Goal: Find specific page/section: Find specific page/section

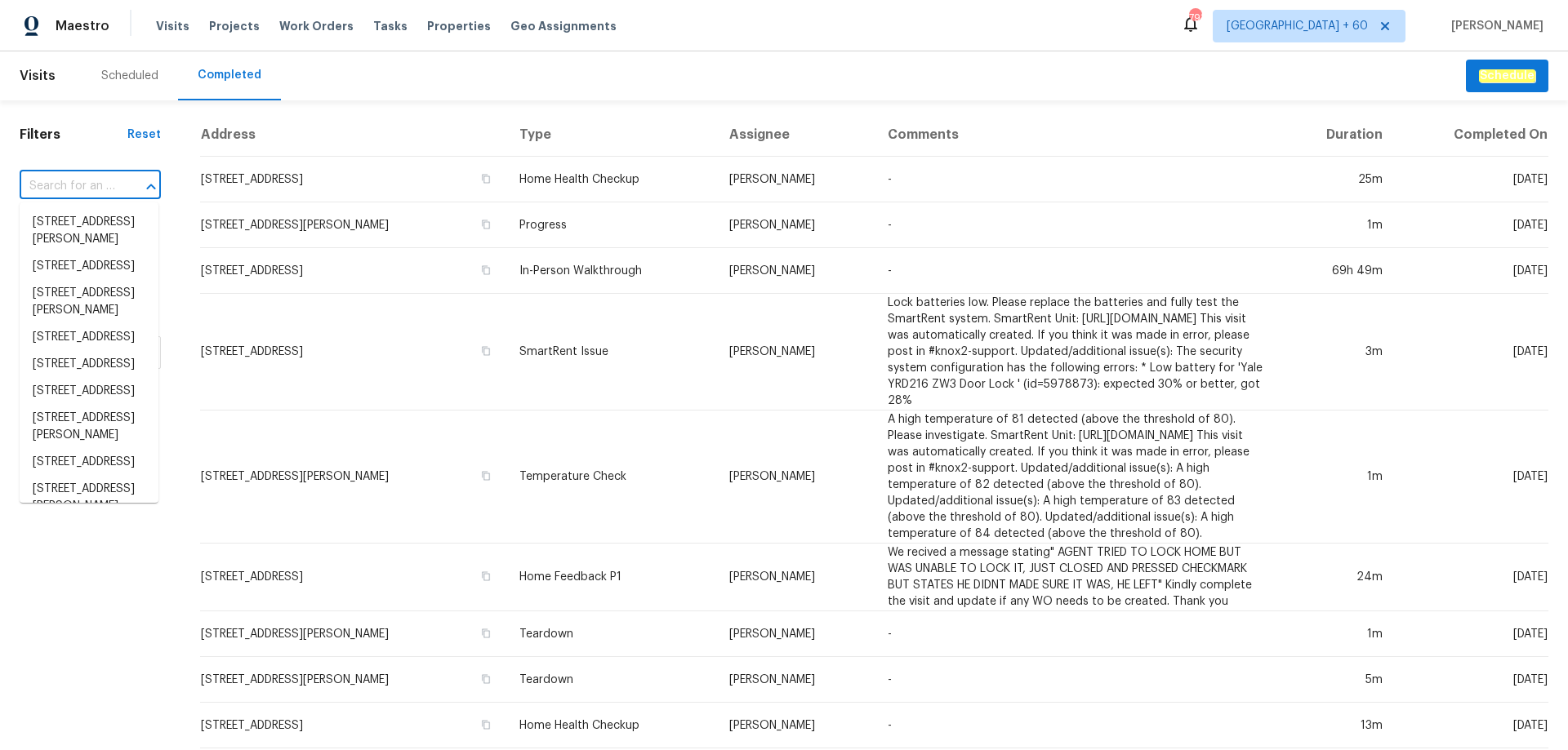
type input "[STREET_ADDRESS]"
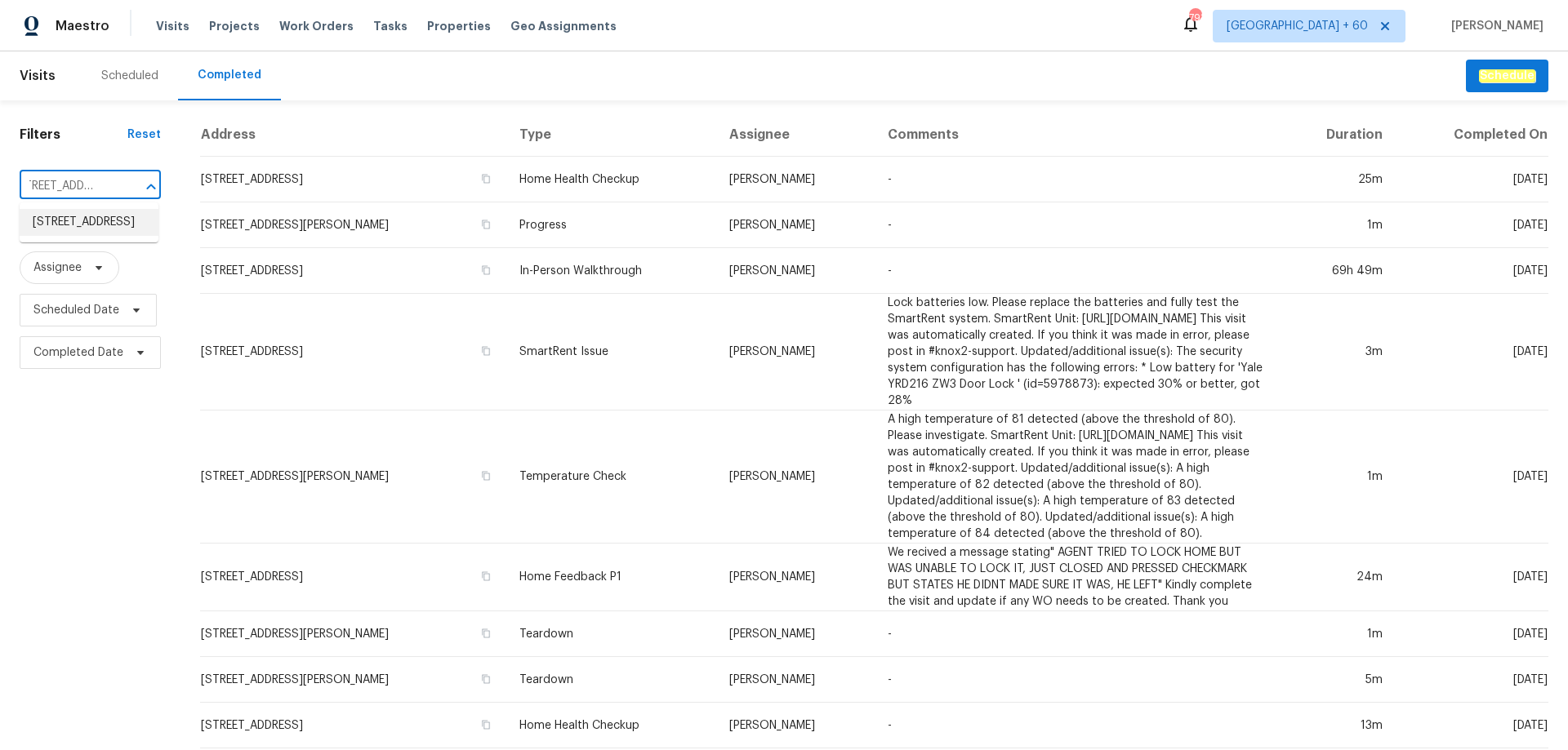
click at [76, 228] on li "[STREET_ADDRESS]" at bounding box center [89, 222] width 138 height 27
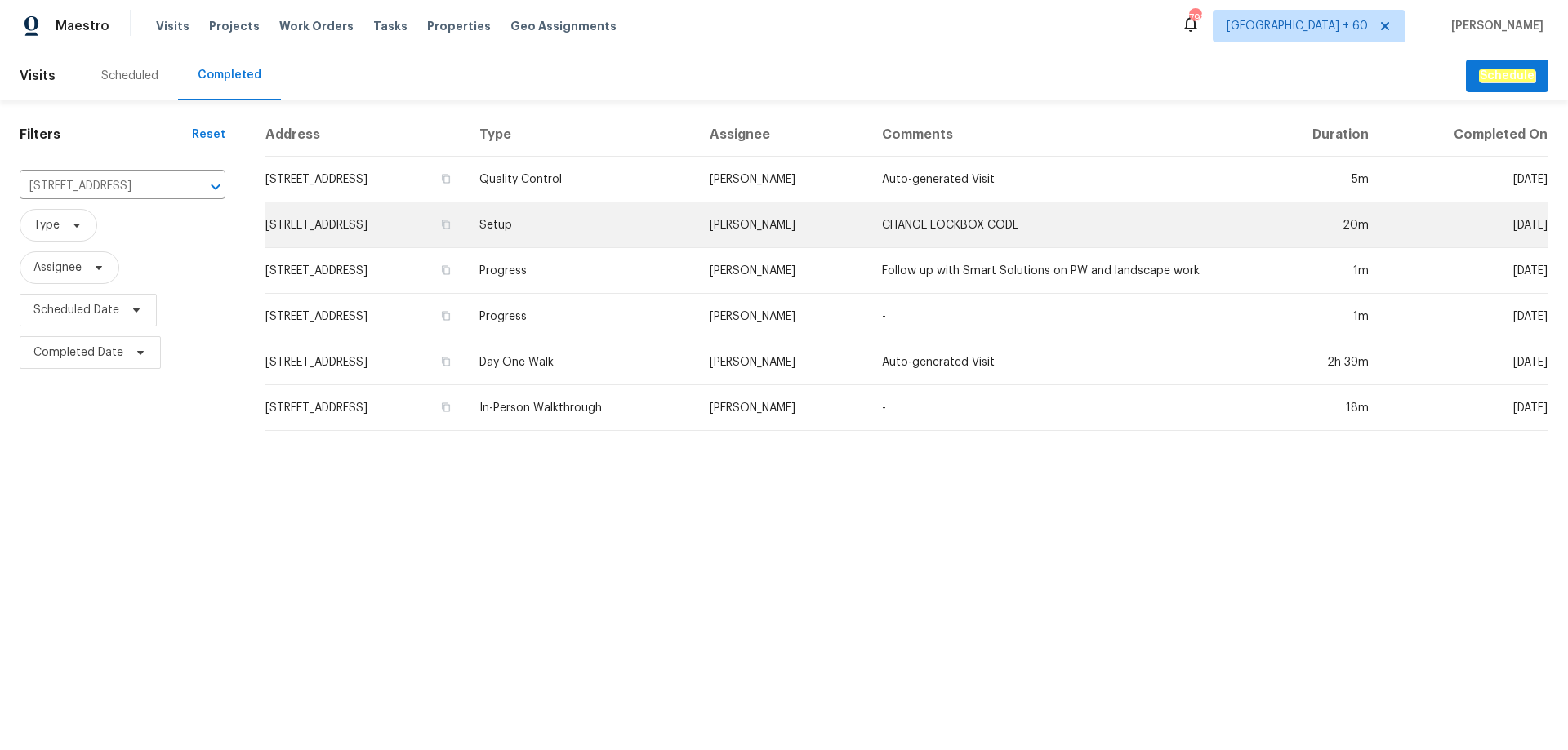
click at [696, 228] on td "Setup" at bounding box center [581, 225] width 229 height 46
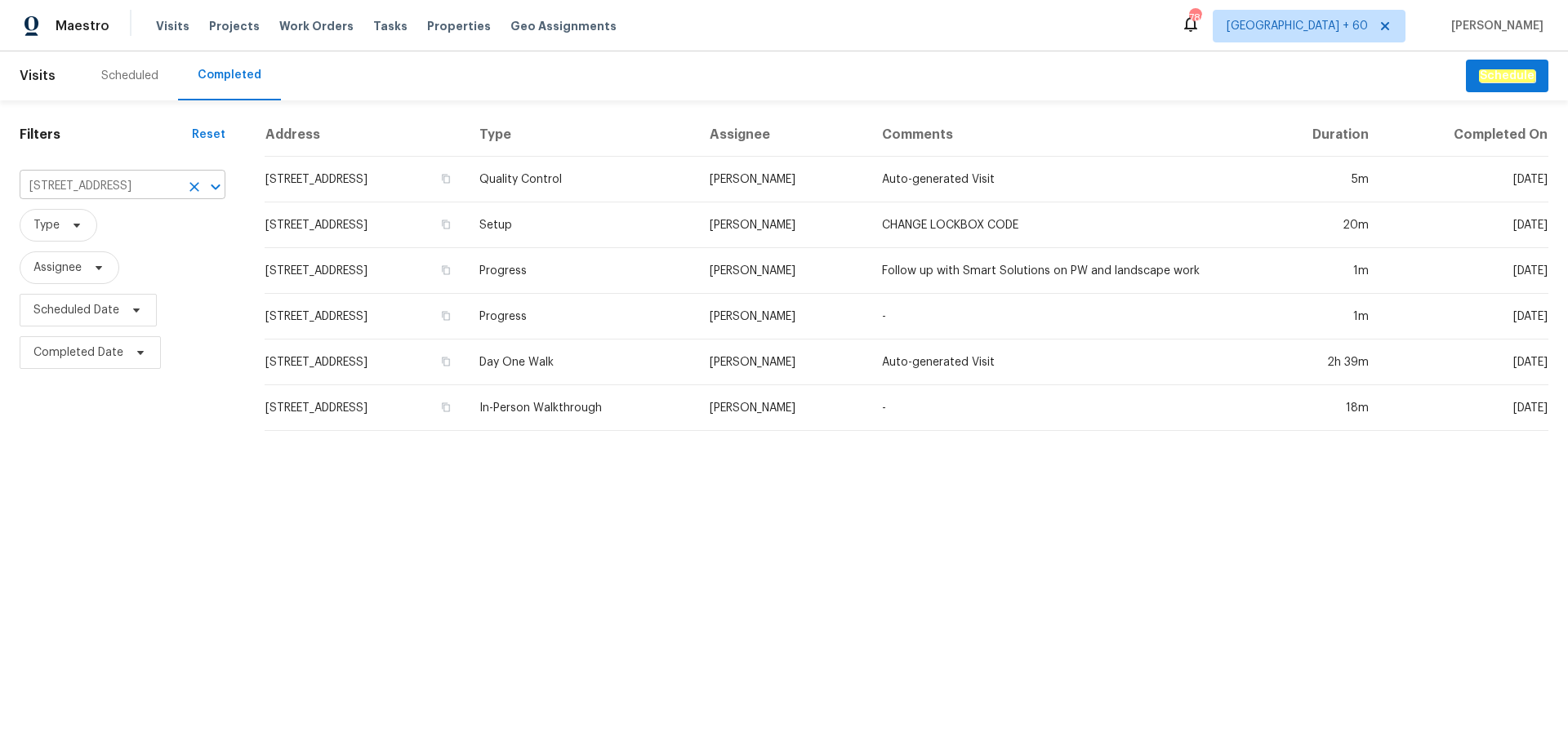
click at [111, 190] on input "[STREET_ADDRESS]" at bounding box center [100, 186] width 160 height 26
paste input "[STREET_ADDRESS]"
type input "[STREET_ADDRESS]"
click at [126, 235] on li "[STREET_ADDRESS]" at bounding box center [123, 222] width 206 height 27
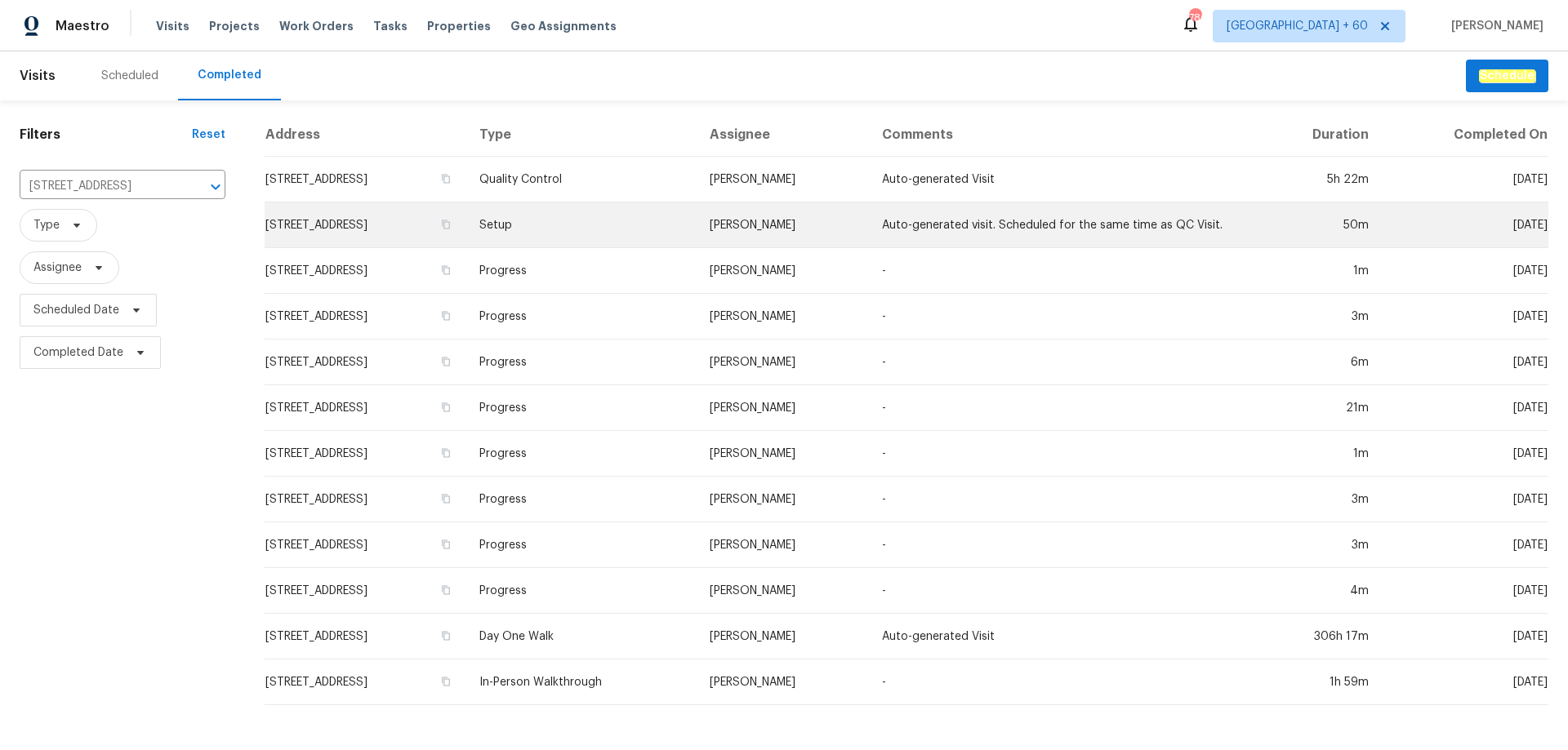
click at [673, 228] on td "Setup" at bounding box center [581, 225] width 229 height 46
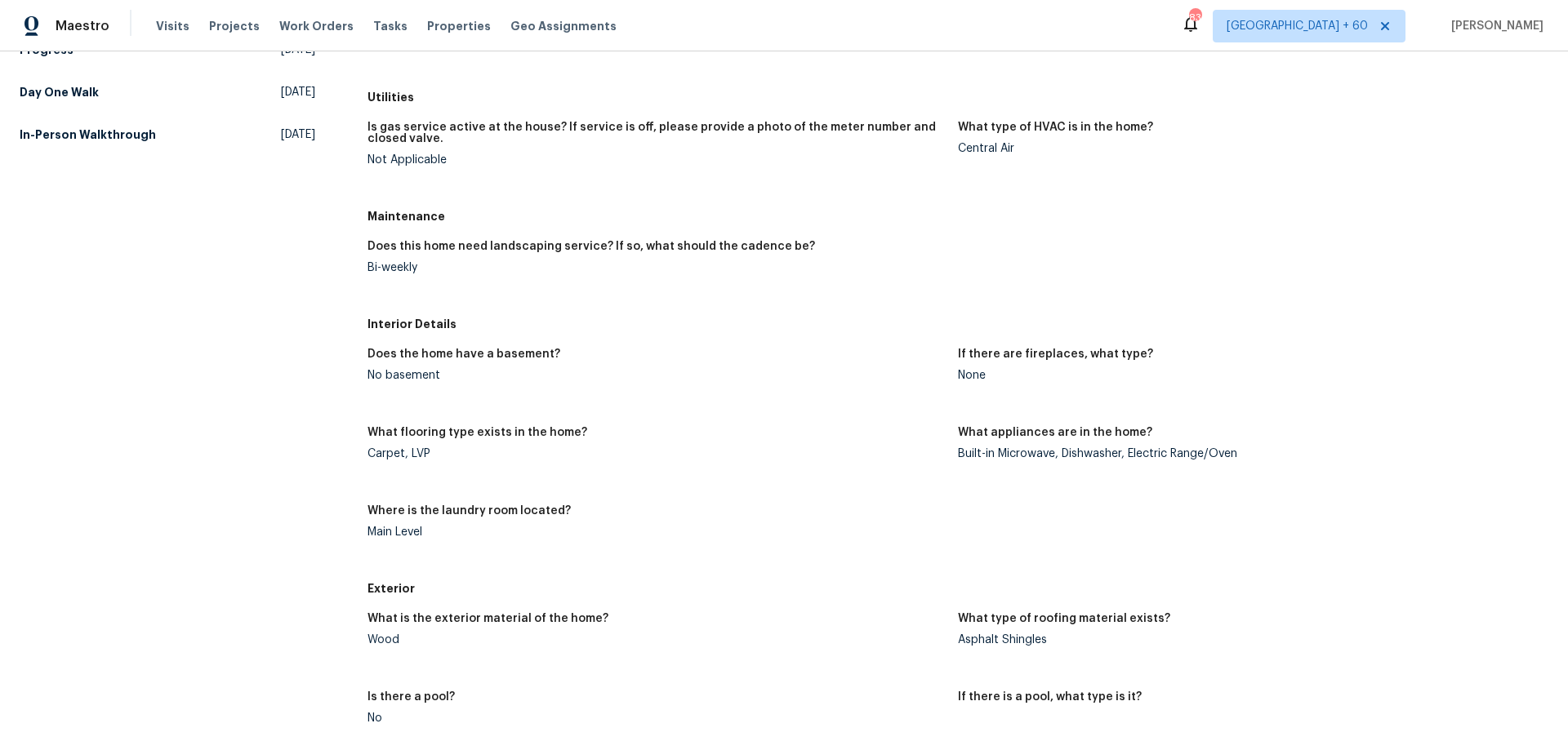
scroll to position [326, 0]
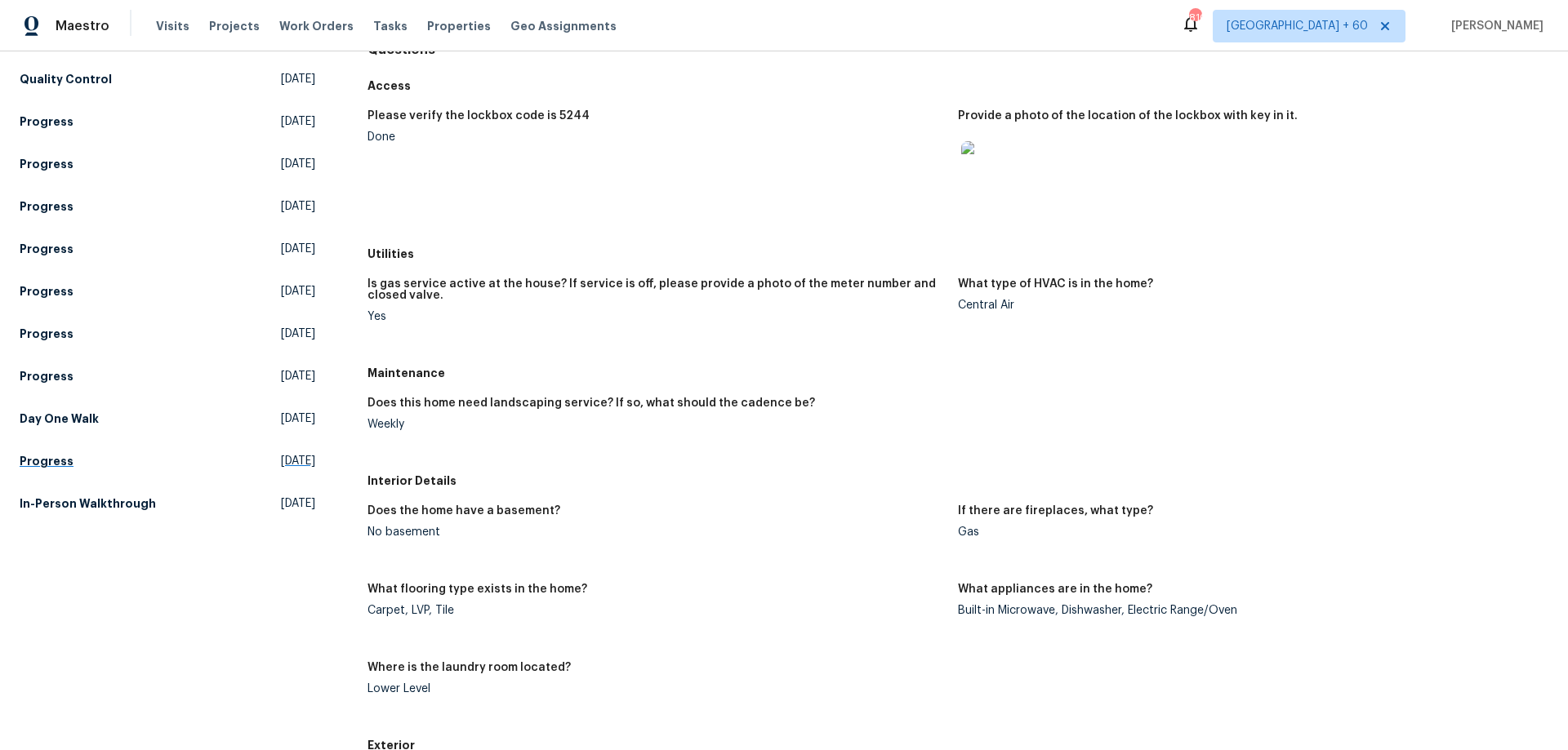
scroll to position [79, 0]
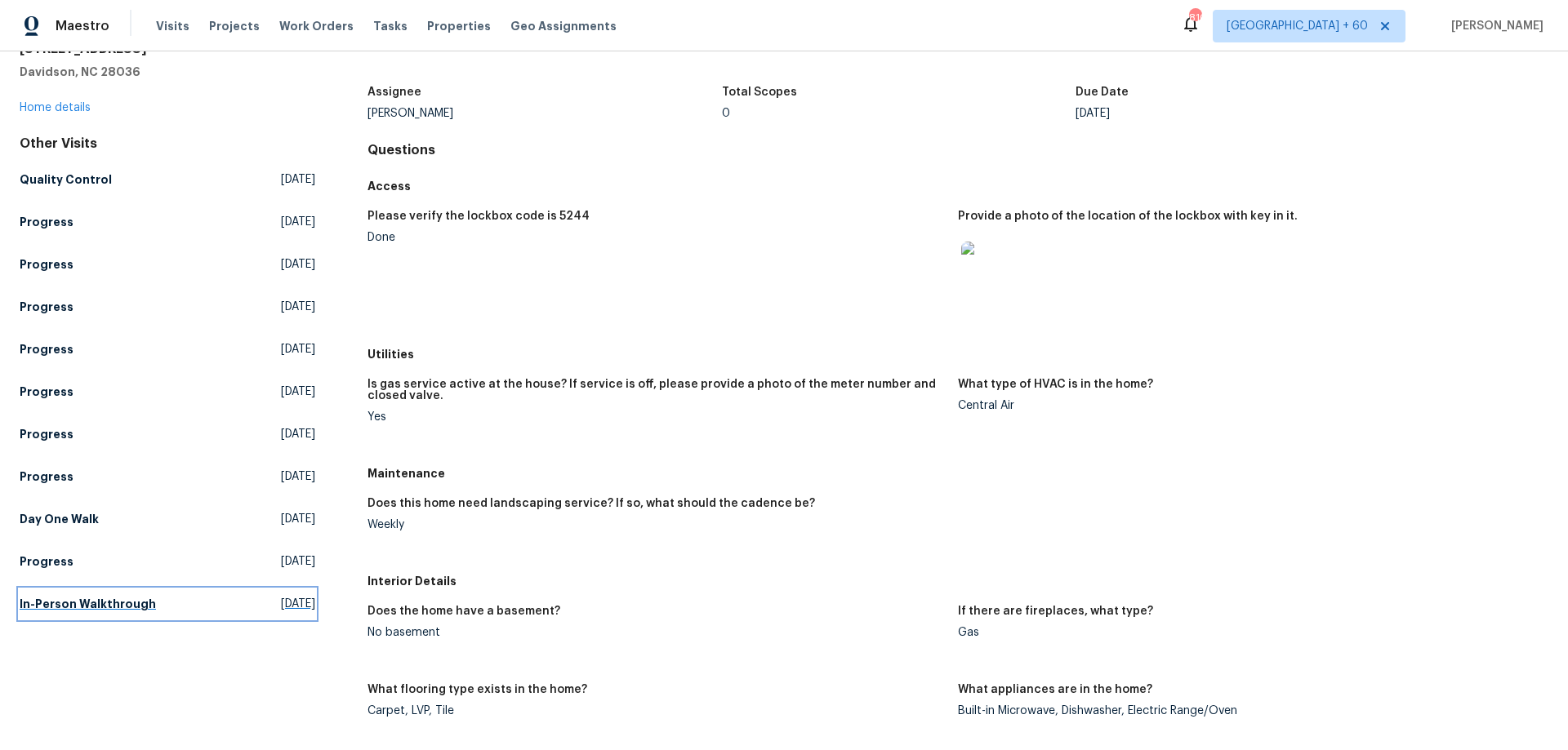
click at [94, 597] on h5 "In-Person Walkthrough" at bounding box center [88, 604] width 136 height 16
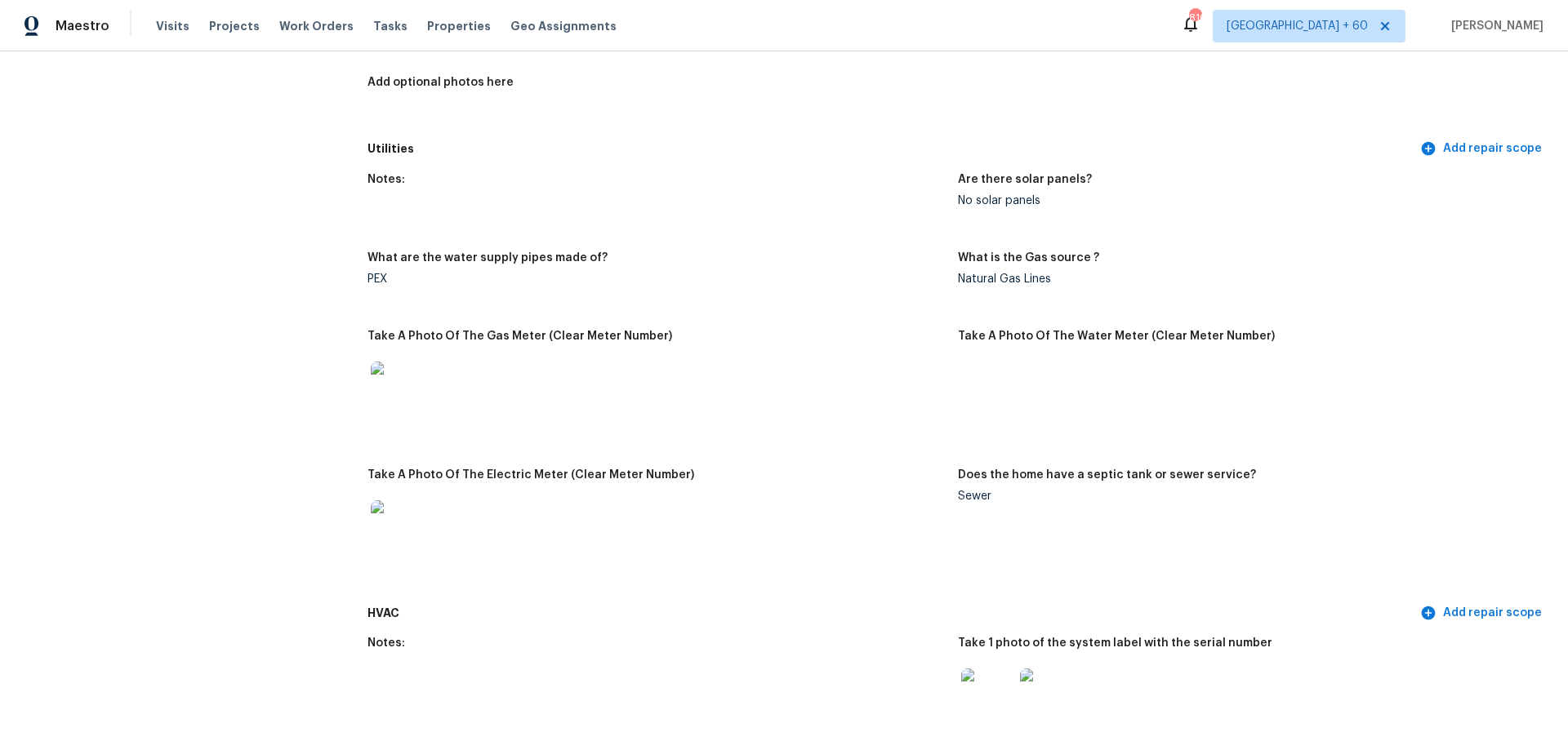
scroll to position [654, 0]
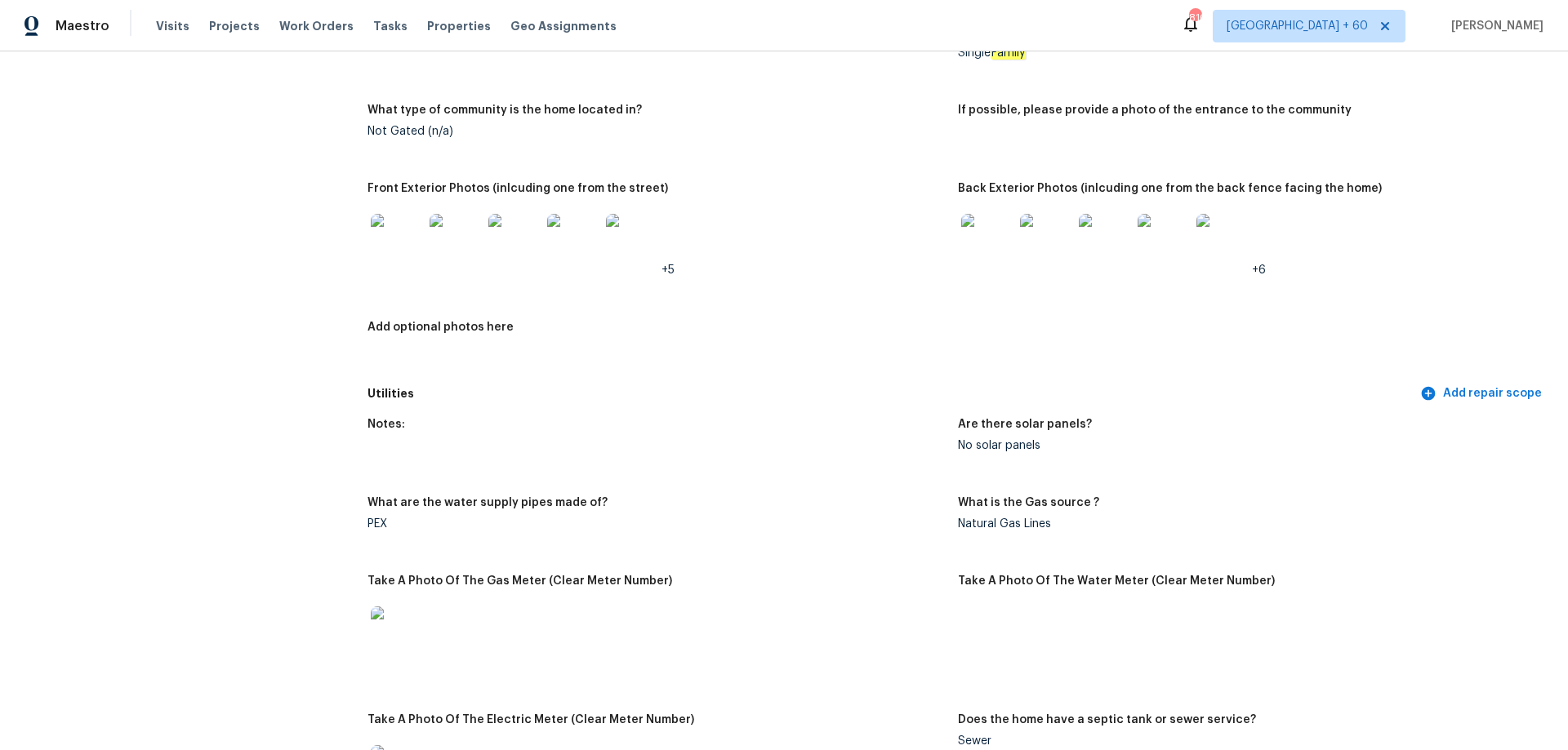
click at [973, 224] on img at bounding box center [987, 240] width 52 height 52
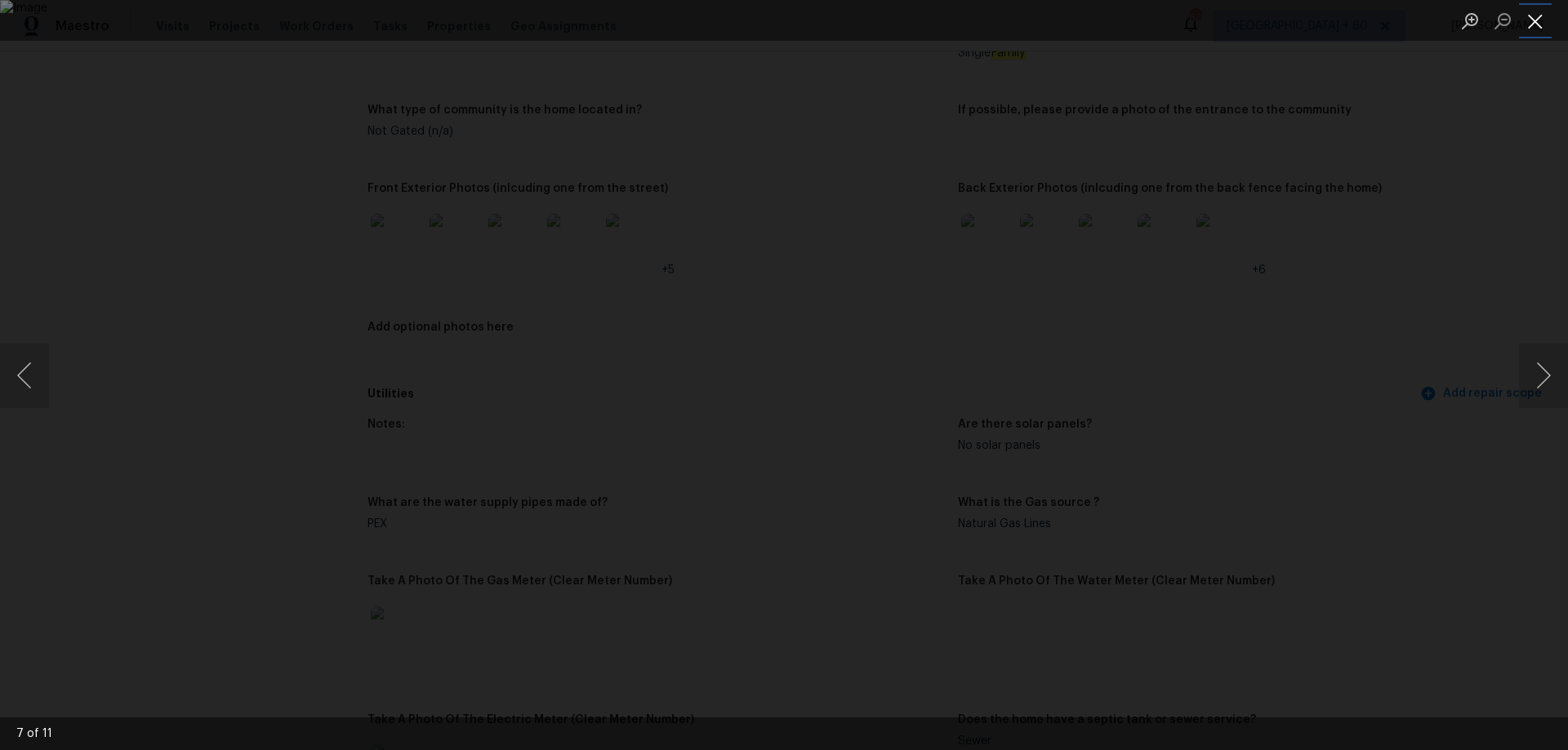
click at [1537, 26] on button "Close lightbox" at bounding box center [1536, 21] width 32 height 29
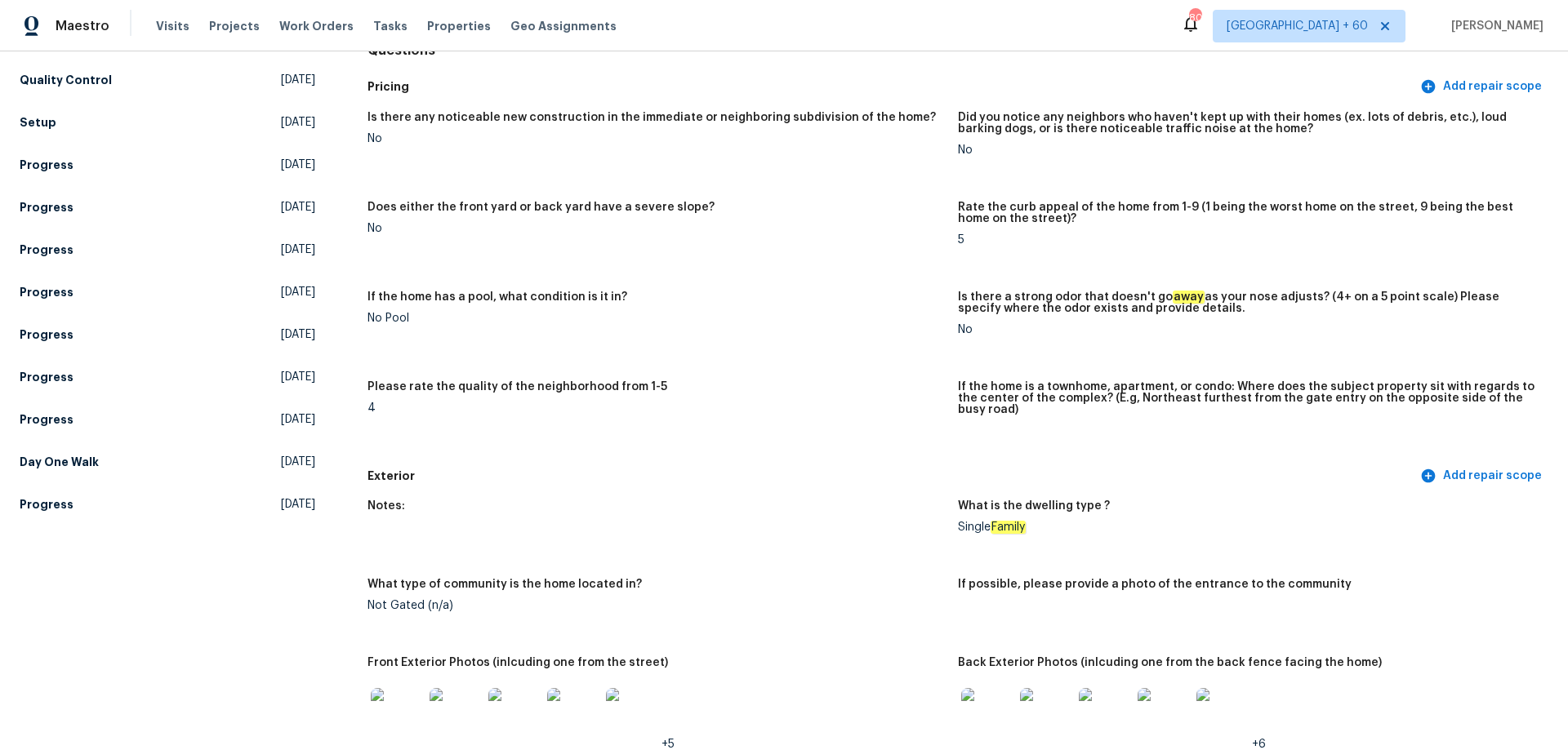
scroll to position [0, 0]
